Goal: Information Seeking & Learning: Understand process/instructions

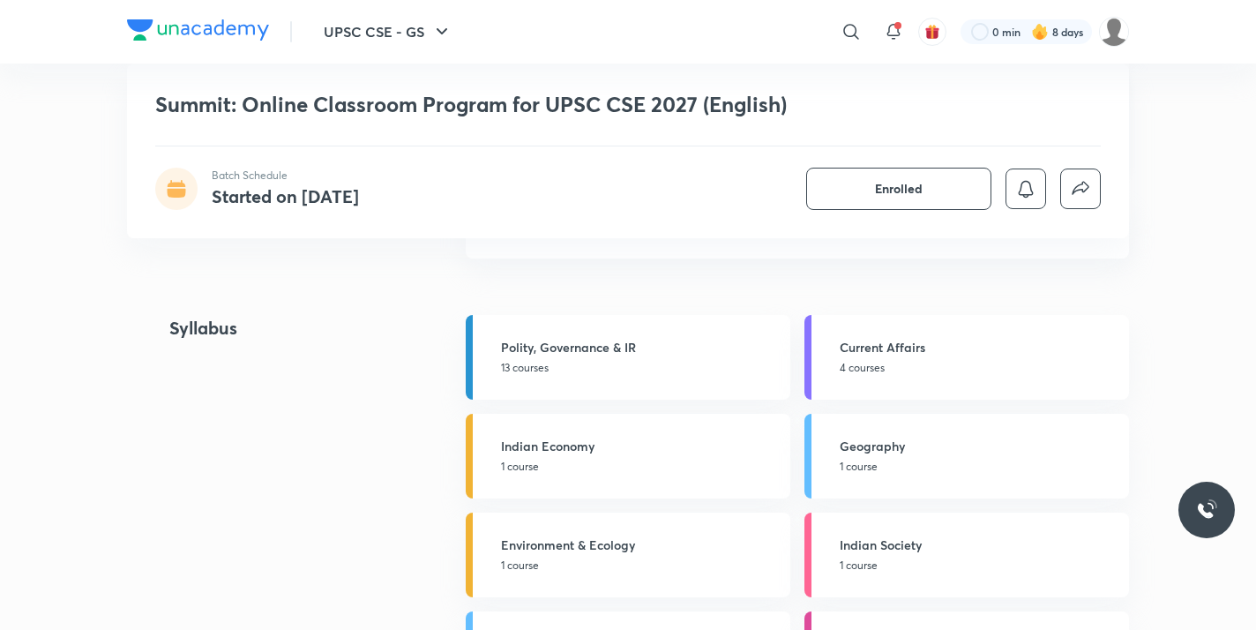
scroll to position [2346, 0]
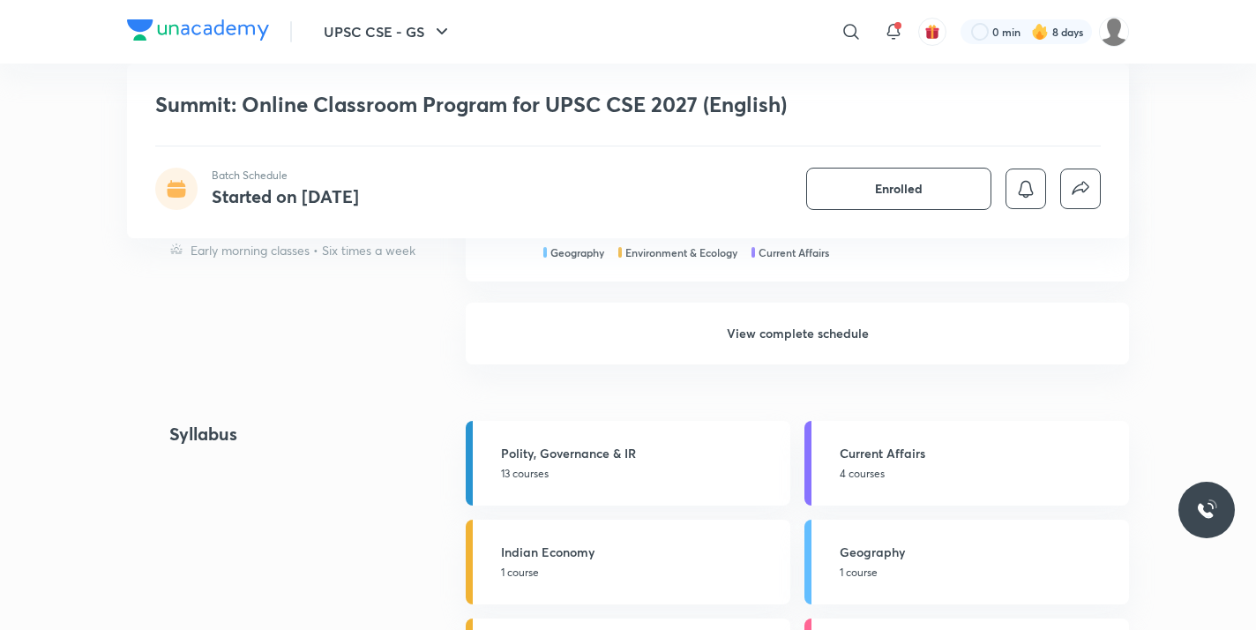
click at [643, 333] on h6 "View complete schedule" at bounding box center [798, 334] width 664 height 62
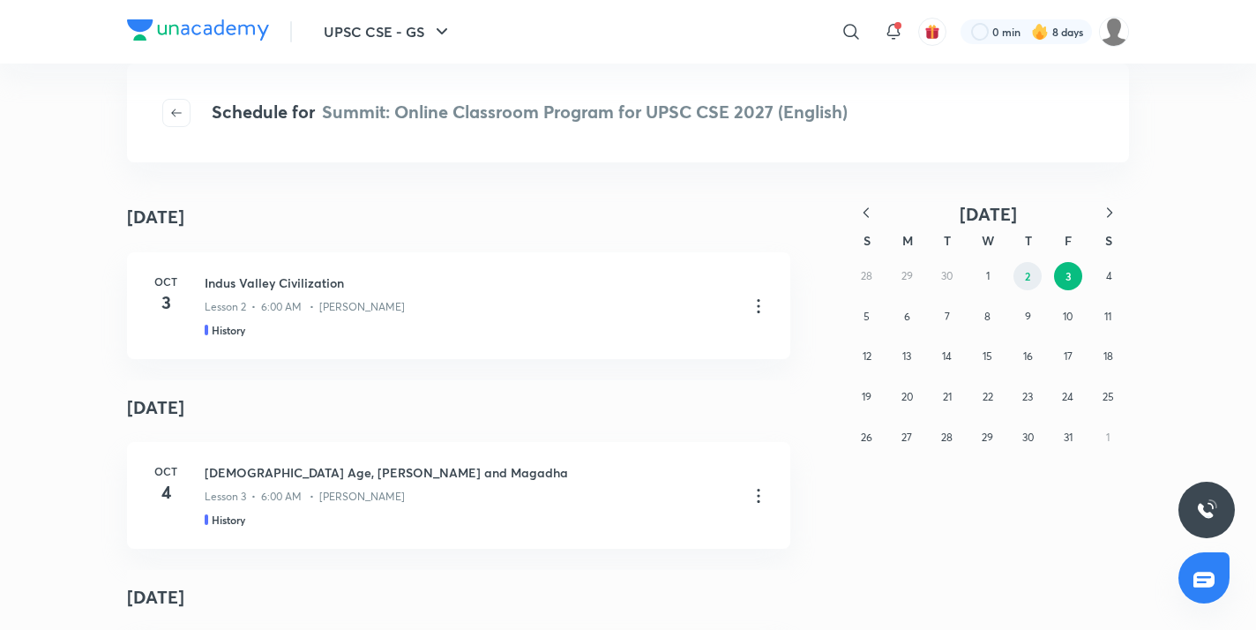
click at [1022, 280] on button "2" at bounding box center [1028, 276] width 28 height 28
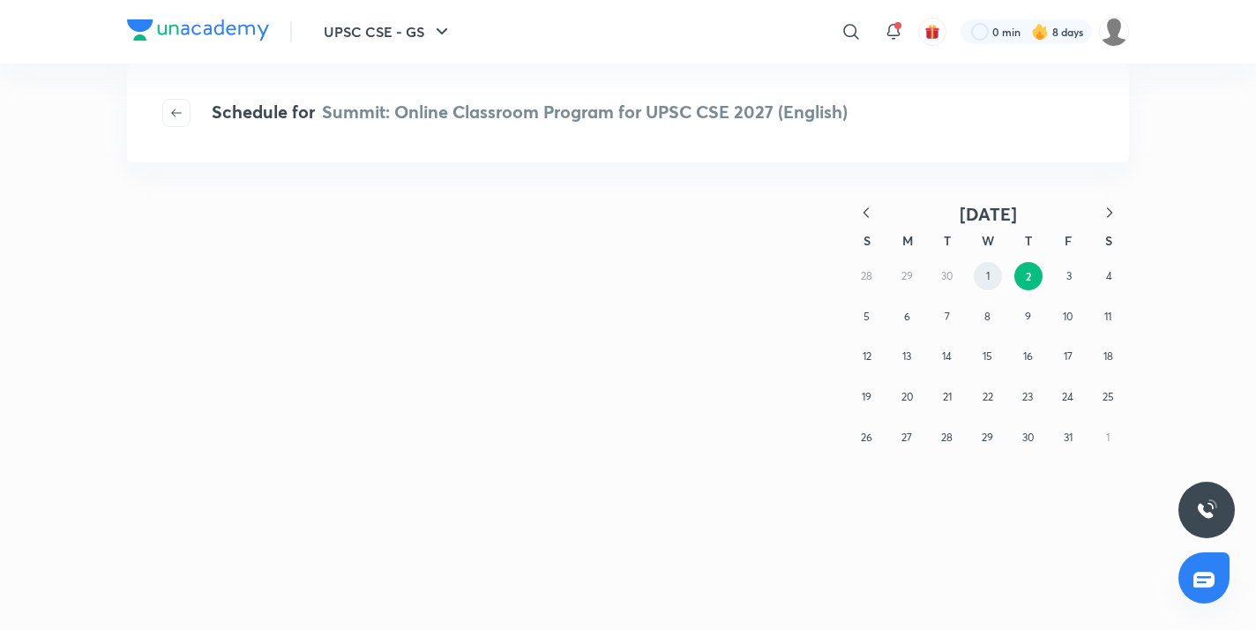
click at [989, 280] on abbr "1" at bounding box center [988, 275] width 4 height 13
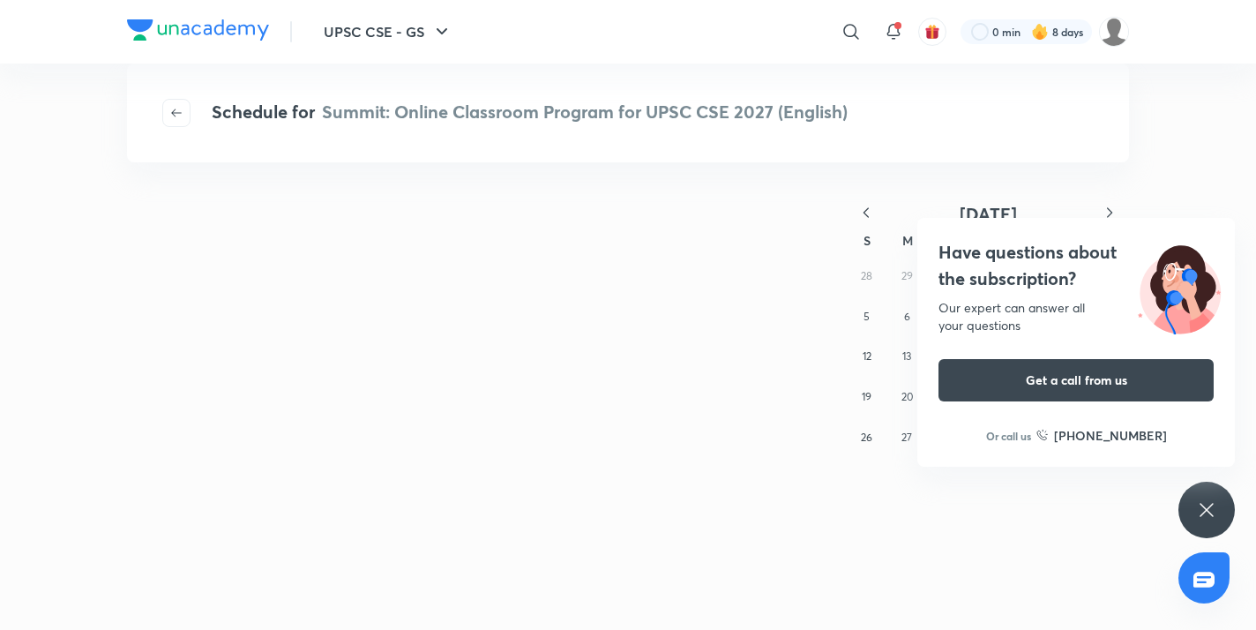
click at [1204, 513] on icon at bounding box center [1206, 509] width 13 height 13
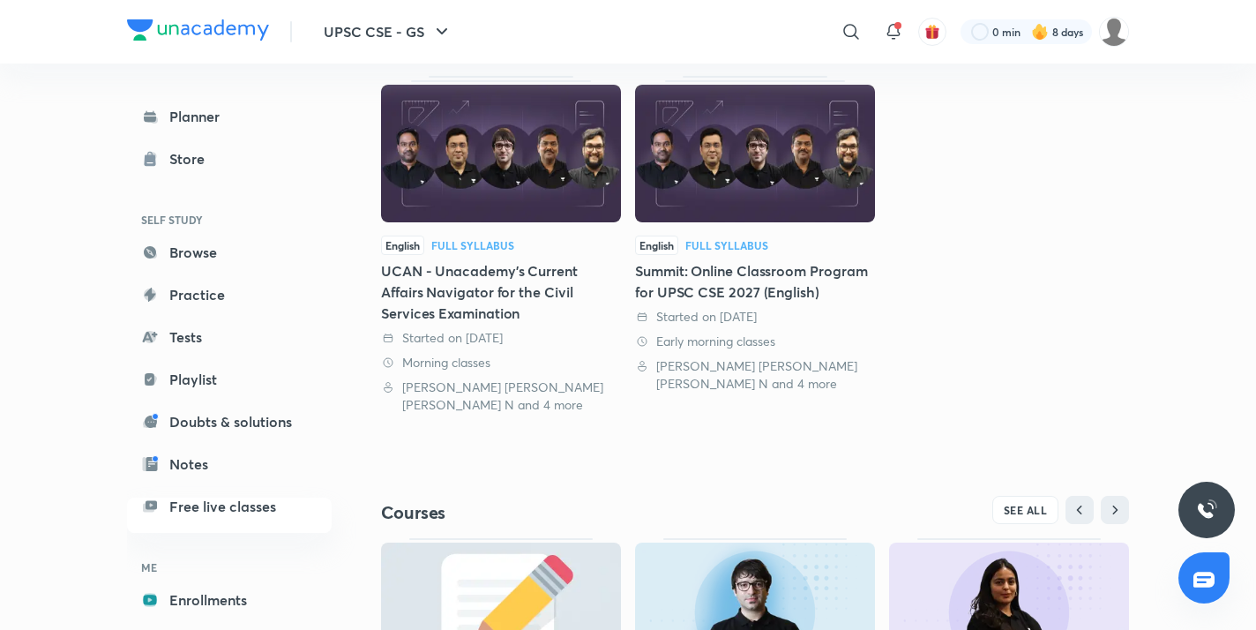
click at [815, 176] on img at bounding box center [755, 154] width 240 height 138
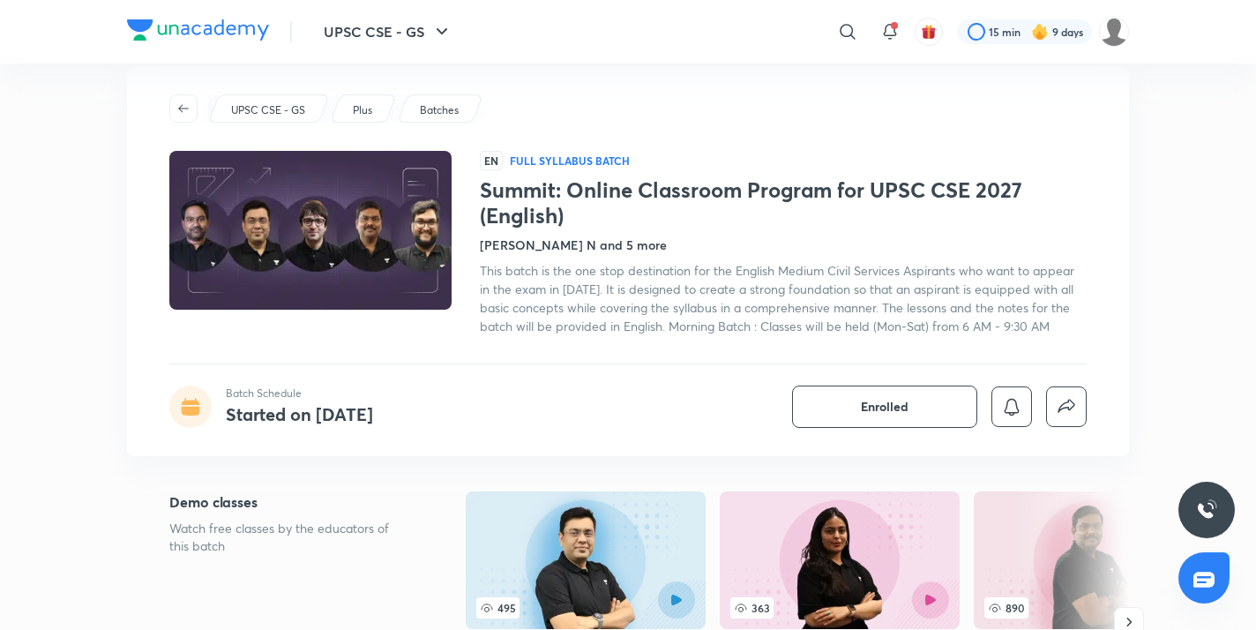
click at [359, 229] on img at bounding box center [311, 230] width 288 height 162
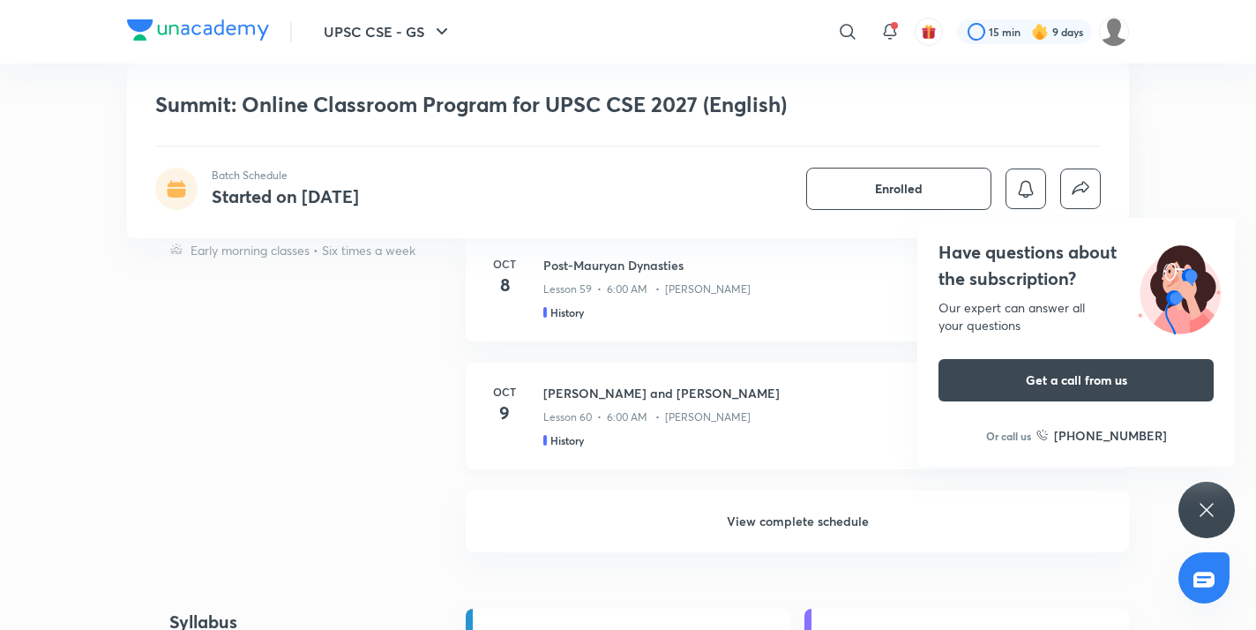
scroll to position [2352, 0]
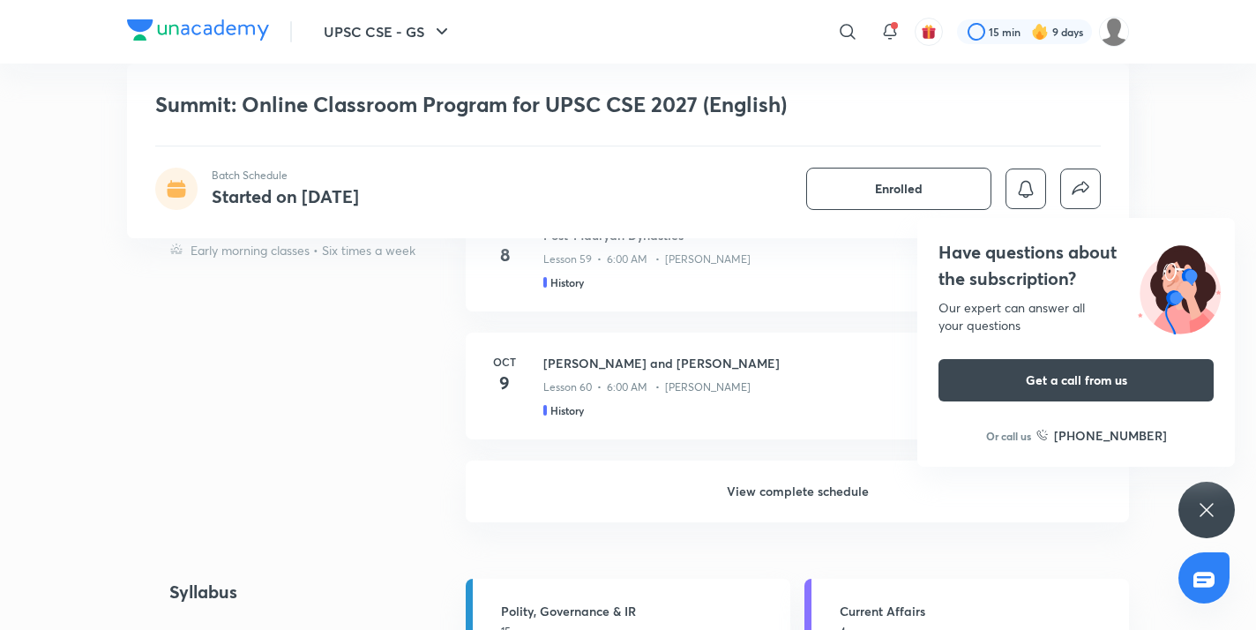
click at [734, 480] on h6 "View complete schedule" at bounding box center [798, 492] width 664 height 62
click at [1211, 514] on icon at bounding box center [1206, 509] width 13 height 13
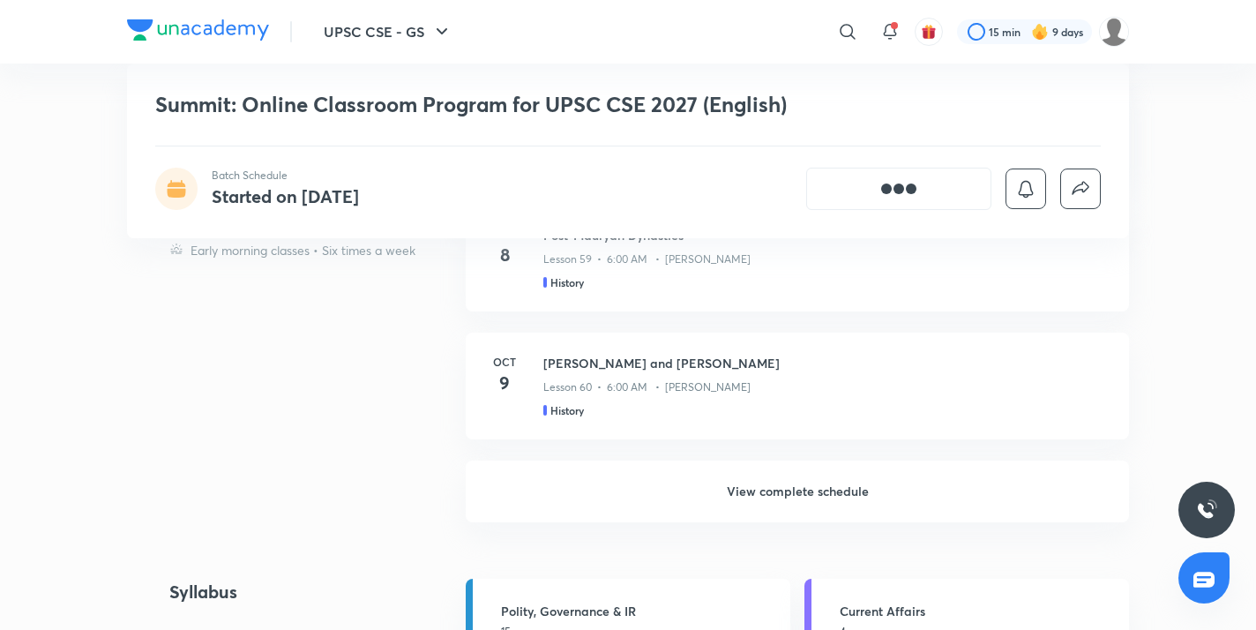
click at [836, 491] on h6 "View complete schedule" at bounding box center [798, 492] width 664 height 62
click at [790, 487] on h6 "View complete schedule" at bounding box center [798, 492] width 664 height 62
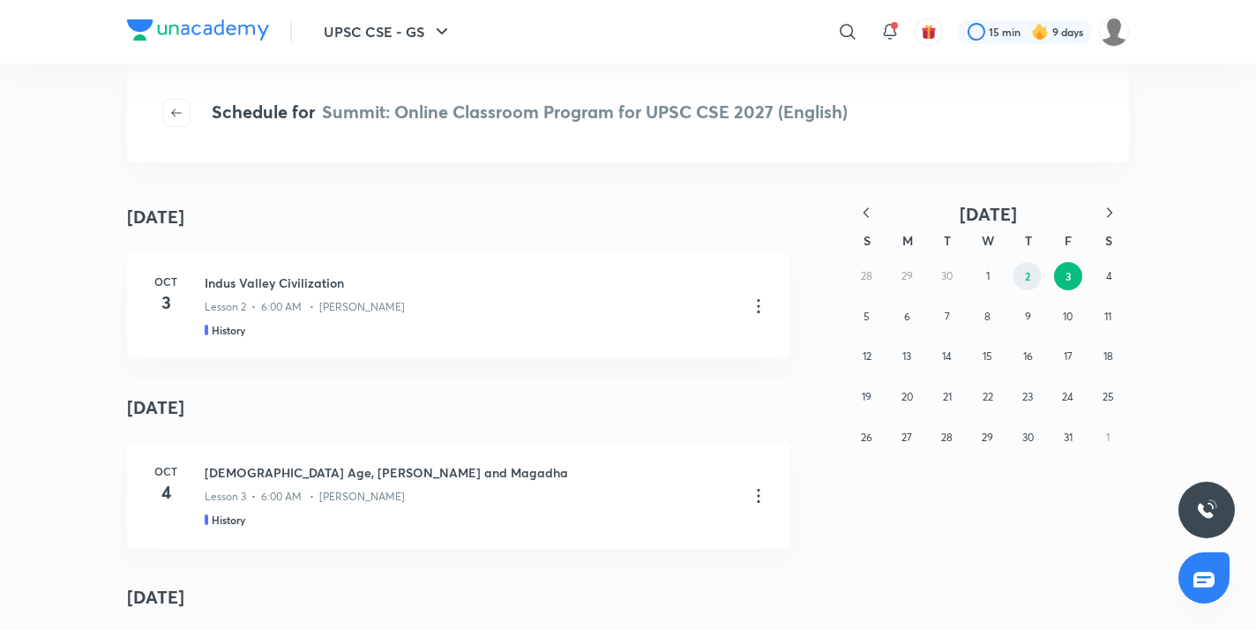
click at [1025, 281] on abbr "2" at bounding box center [1027, 276] width 5 height 14
click at [986, 267] on button "1" at bounding box center [988, 276] width 28 height 28
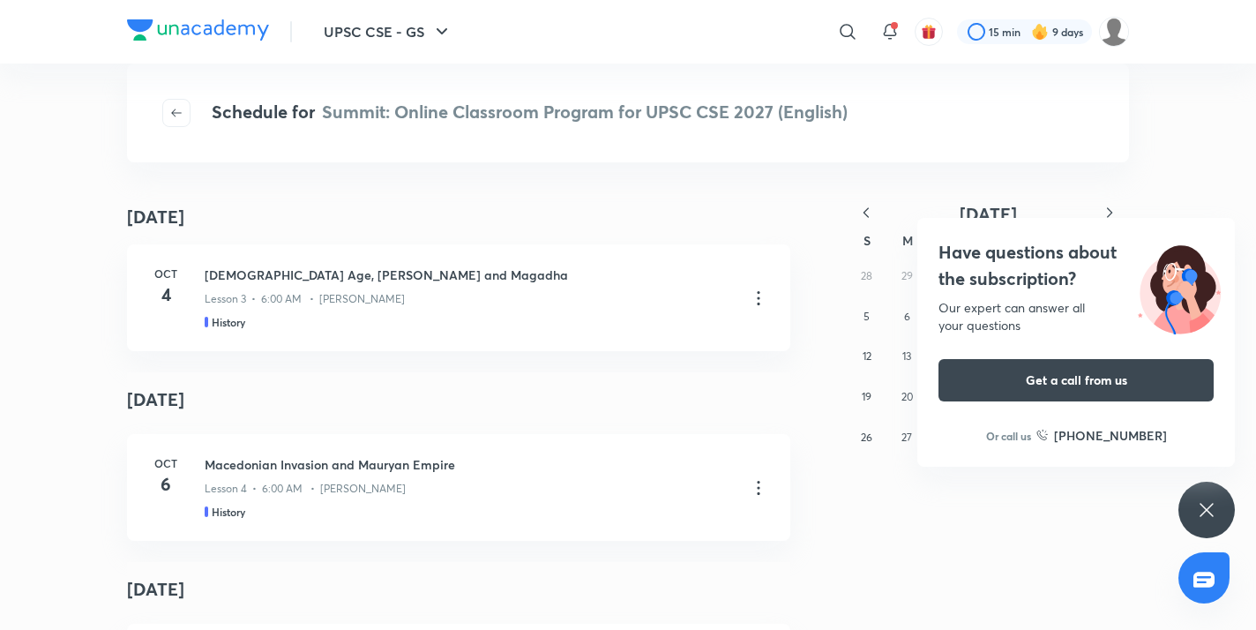
scroll to position [7761, 0]
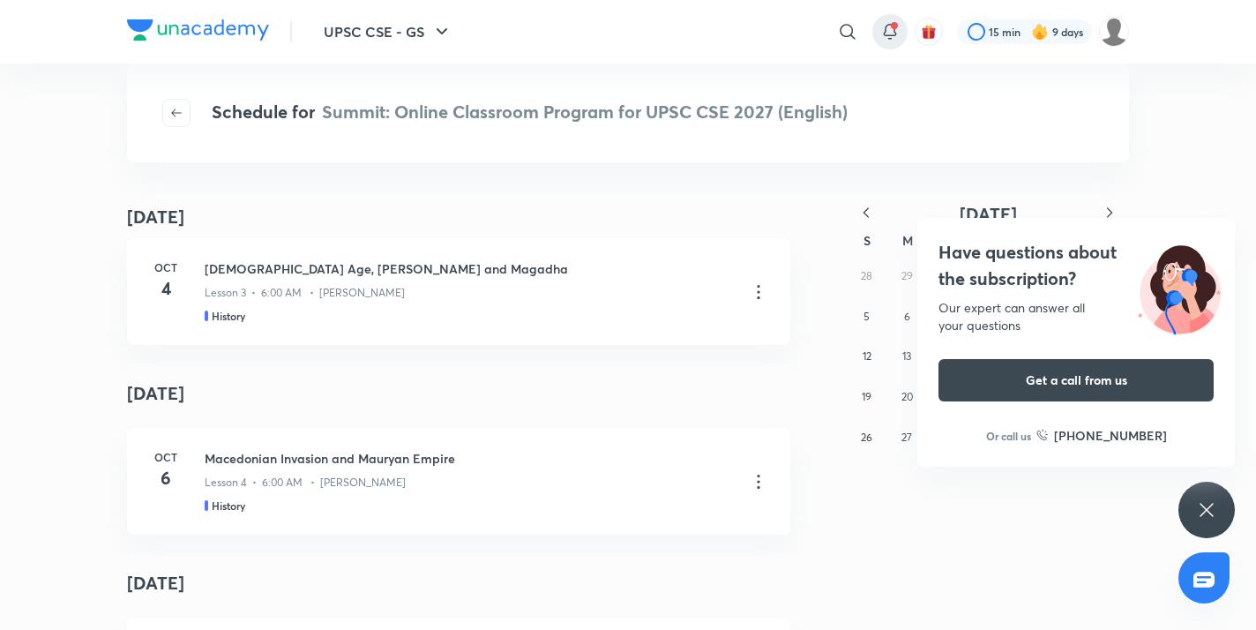
click at [889, 27] on icon at bounding box center [890, 31] width 21 height 21
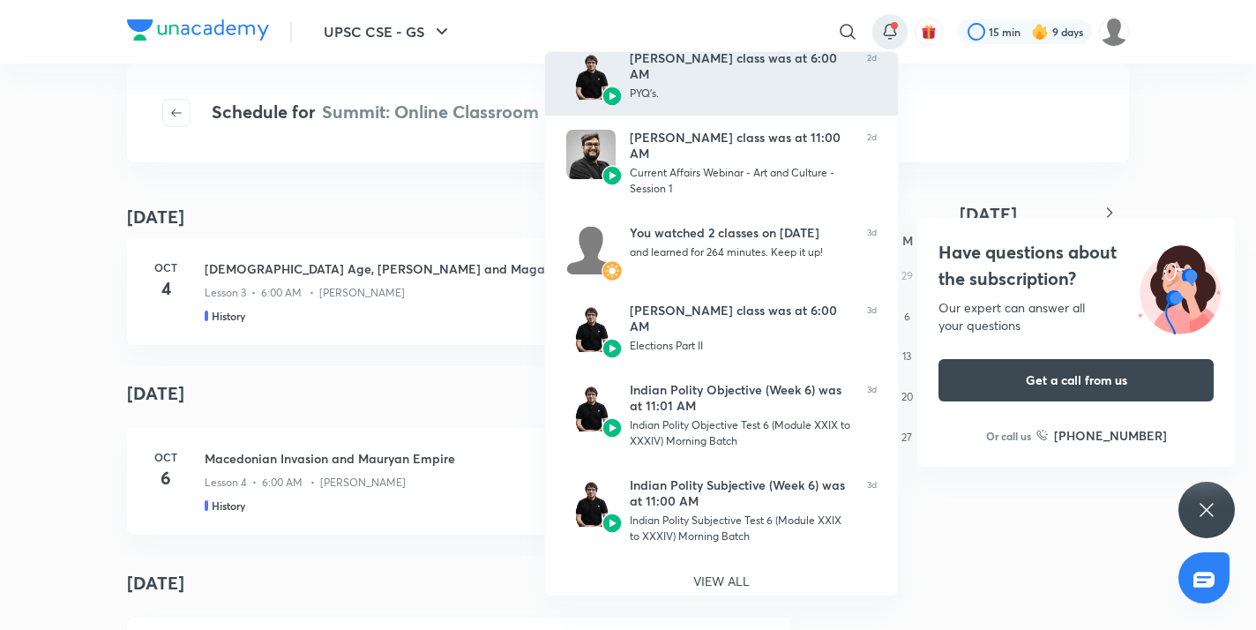
scroll to position [414, 0]
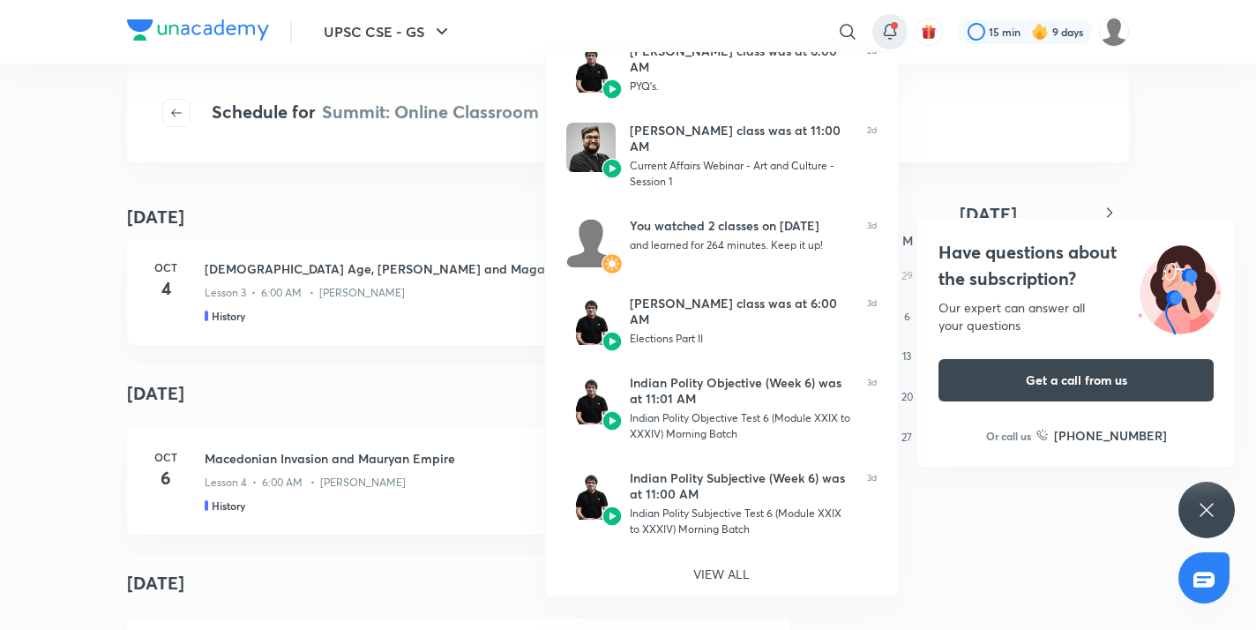
click at [1029, 192] on div at bounding box center [628, 315] width 1256 height 630
